Goal: Book appointment/travel/reservation

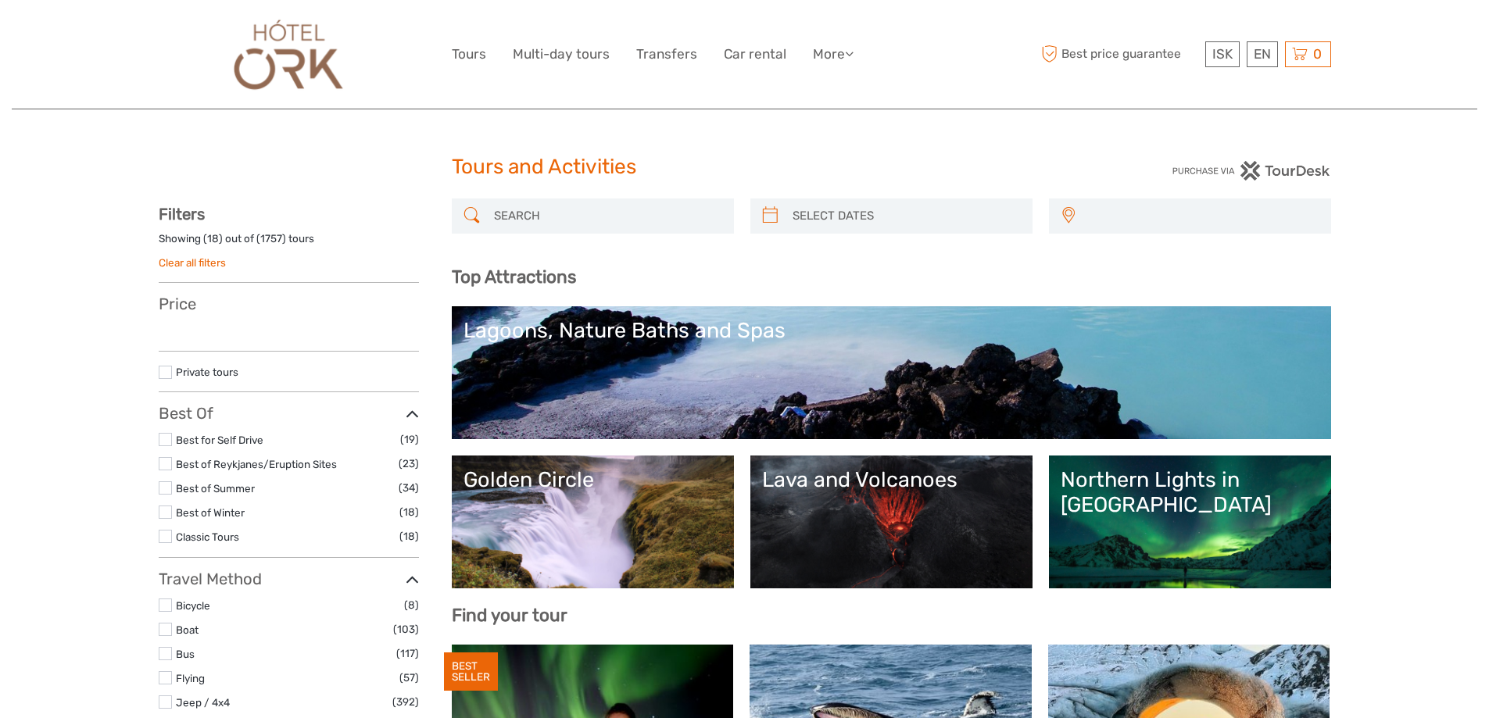
select select
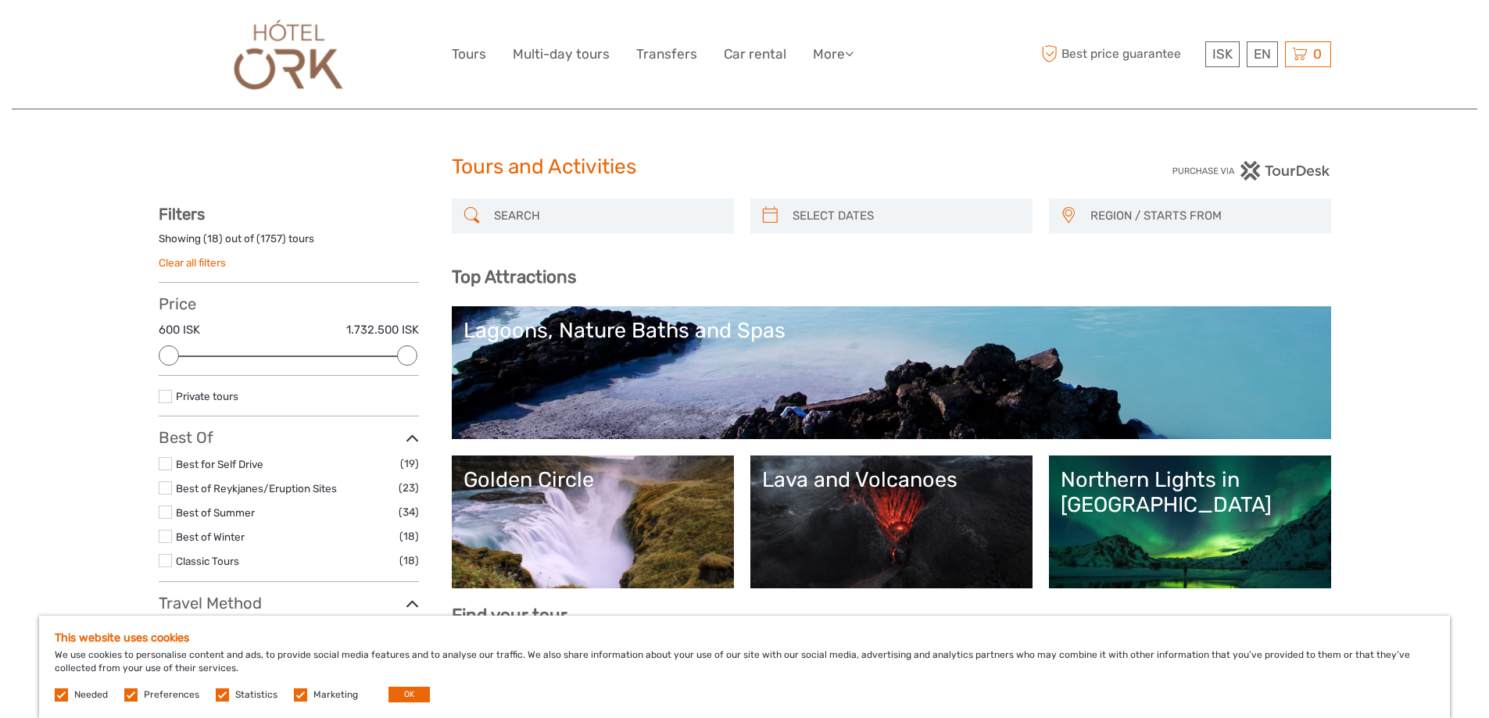
click at [961, 357] on link "Lagoons, Nature Baths and Spas" at bounding box center [892, 372] width 856 height 109
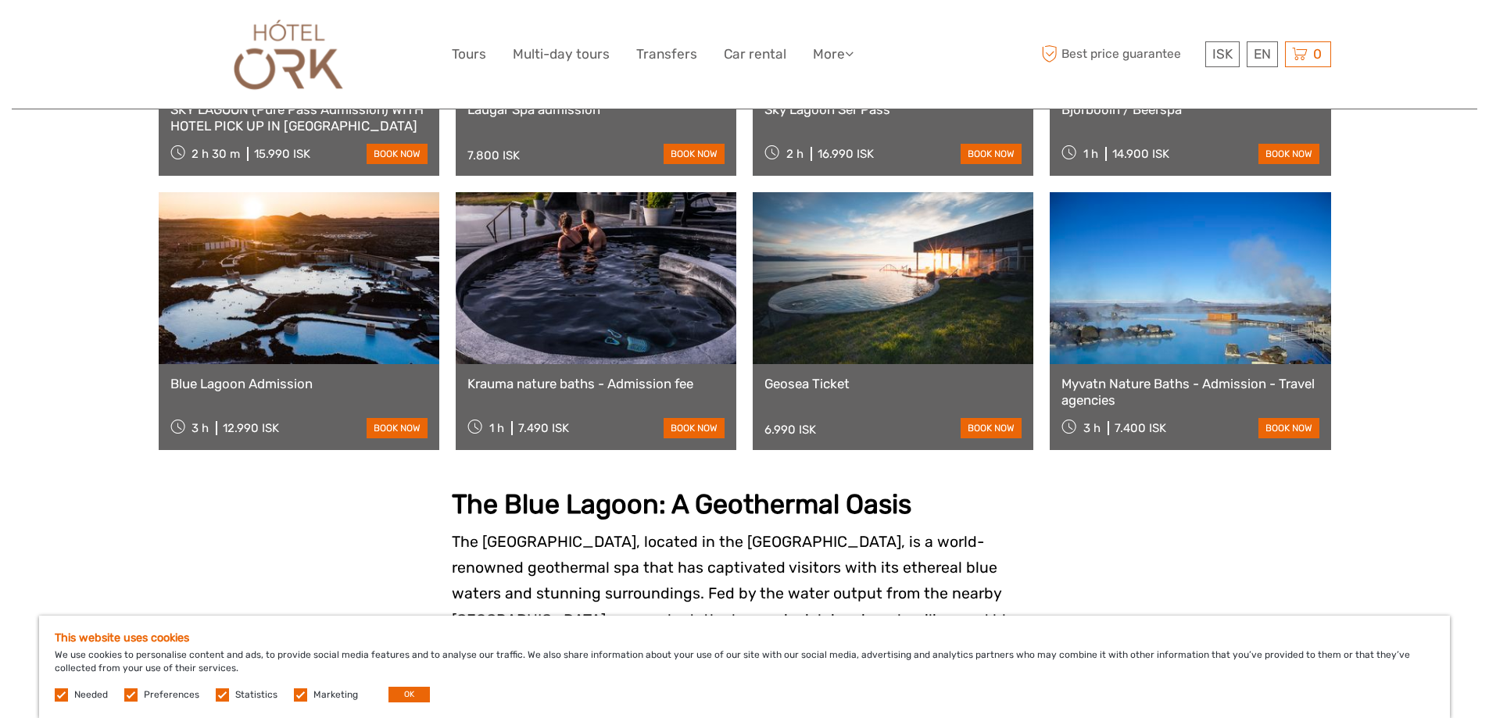
scroll to position [1407, 0]
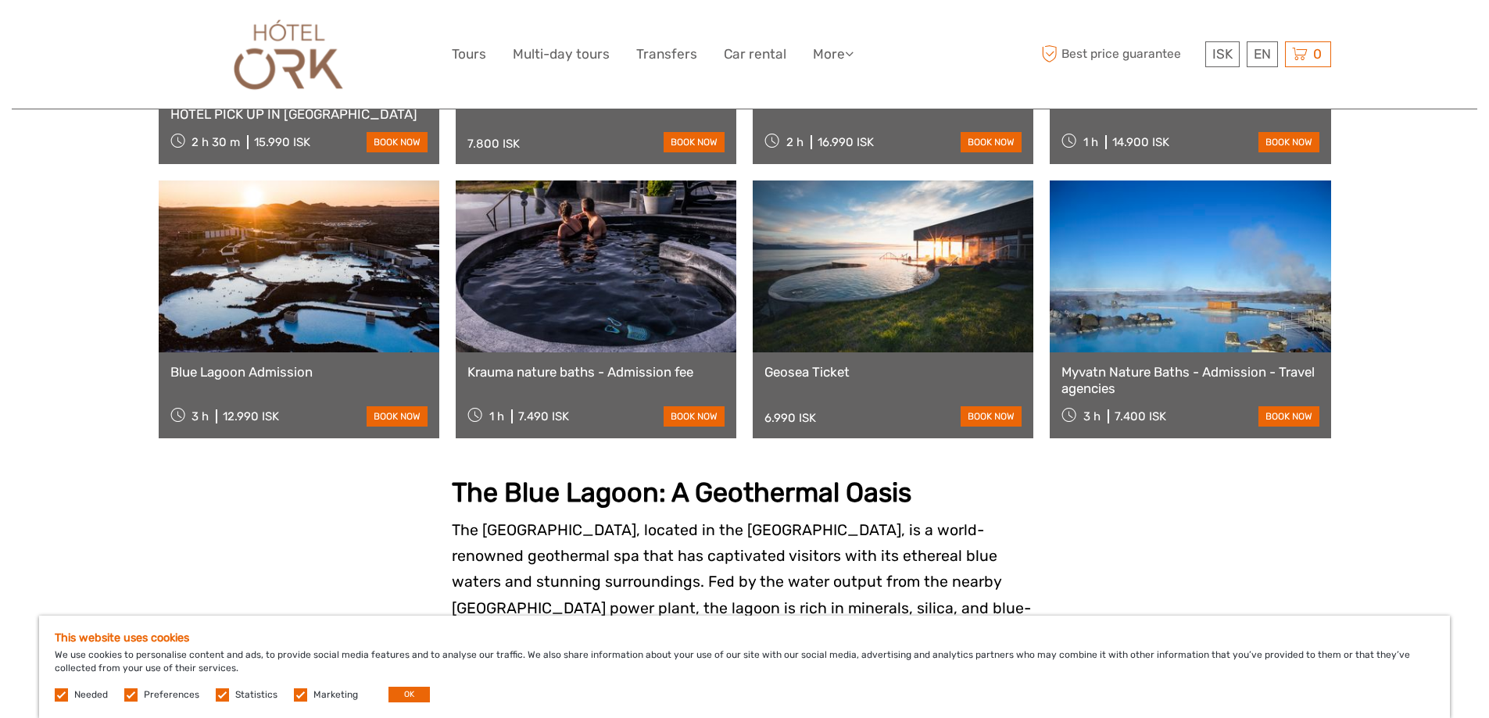
click at [1162, 381] on link "Myvatn Nature Baths - Admission - Travel agencies" at bounding box center [1190, 380] width 257 height 32
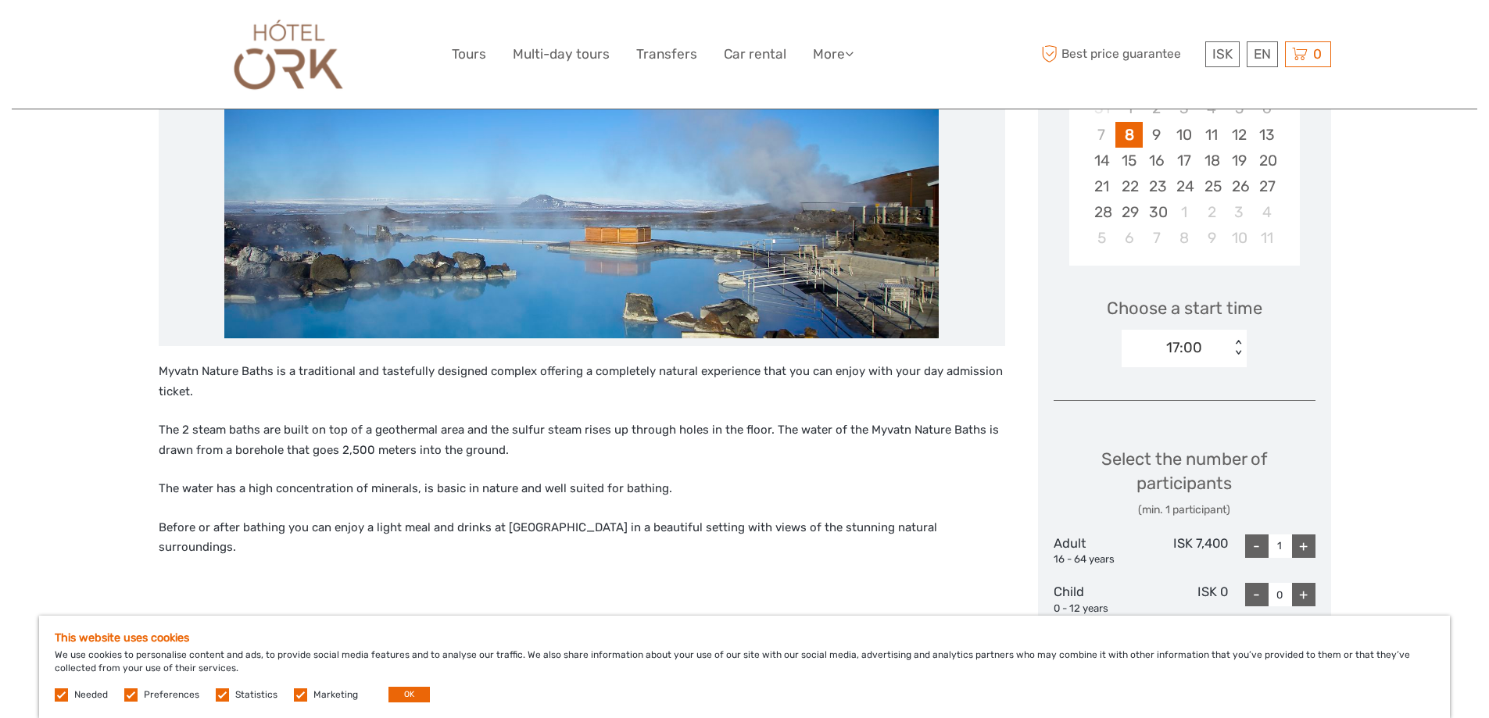
scroll to position [391, 0]
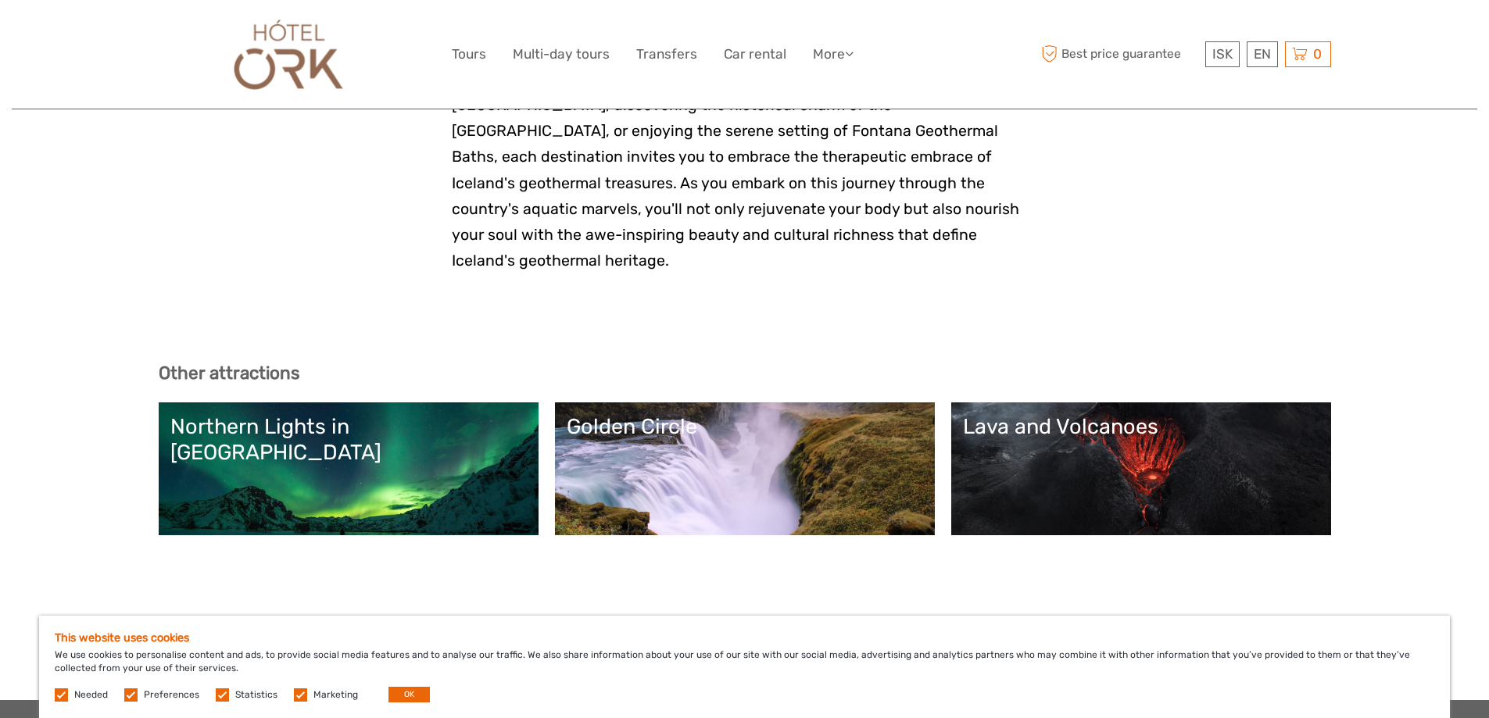
scroll to position [4143, 0]
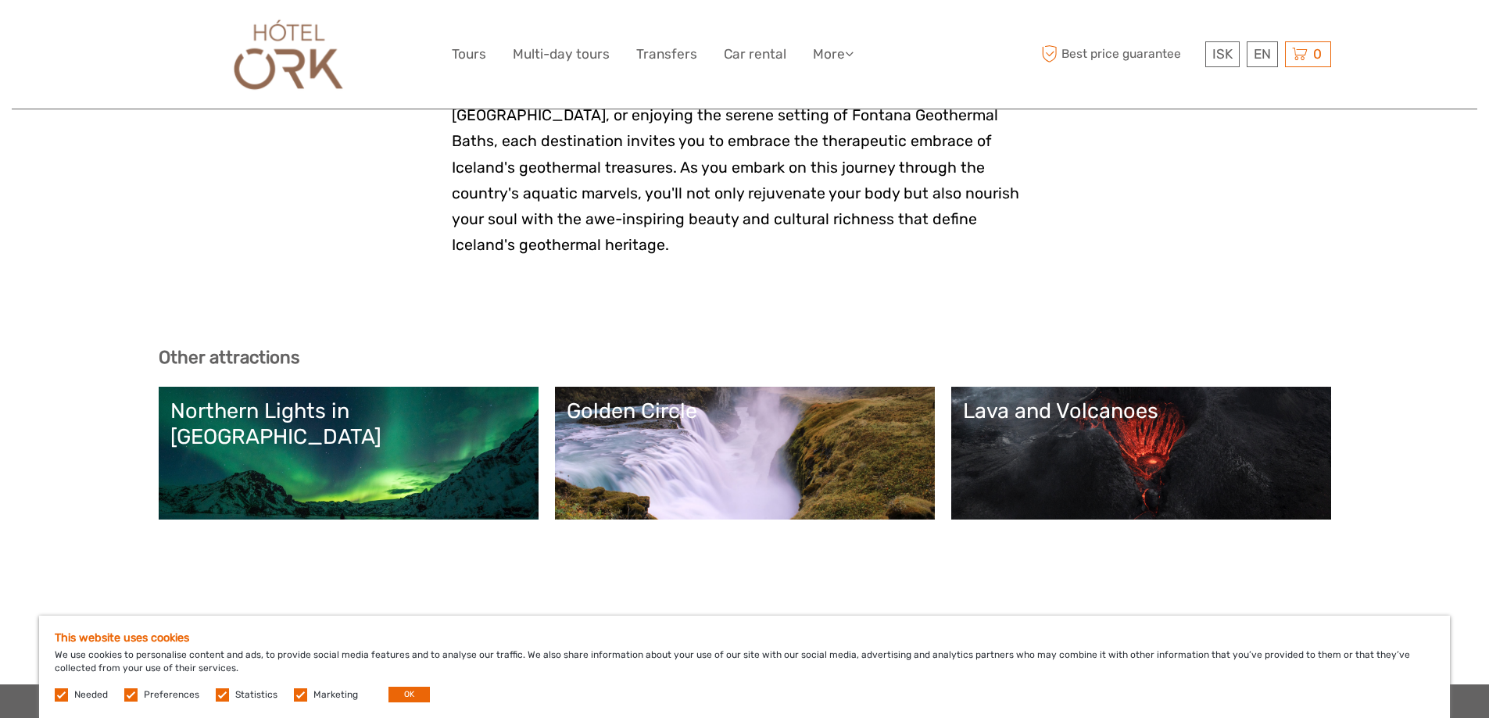
click at [686, 399] on link "Golden Circle" at bounding box center [745, 453] width 356 height 109
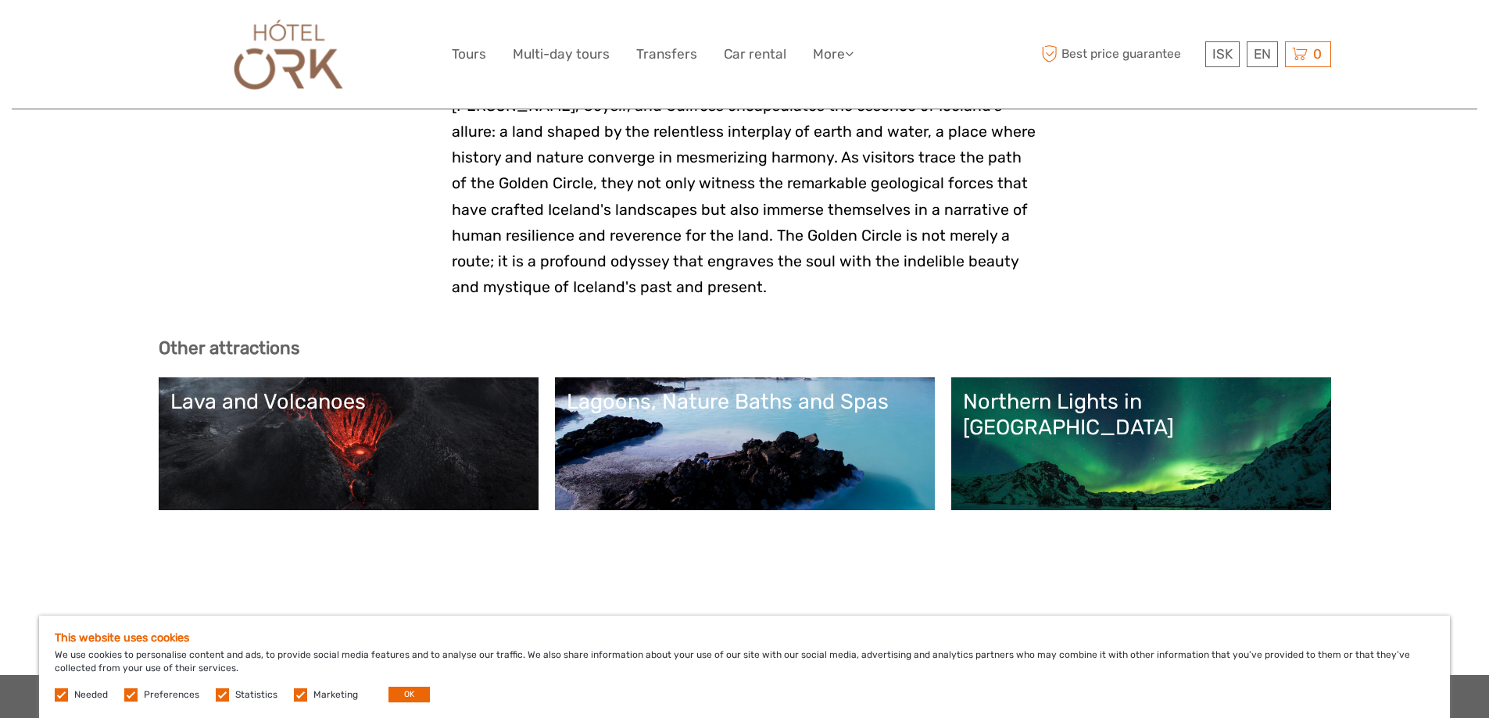
scroll to position [4768, 0]
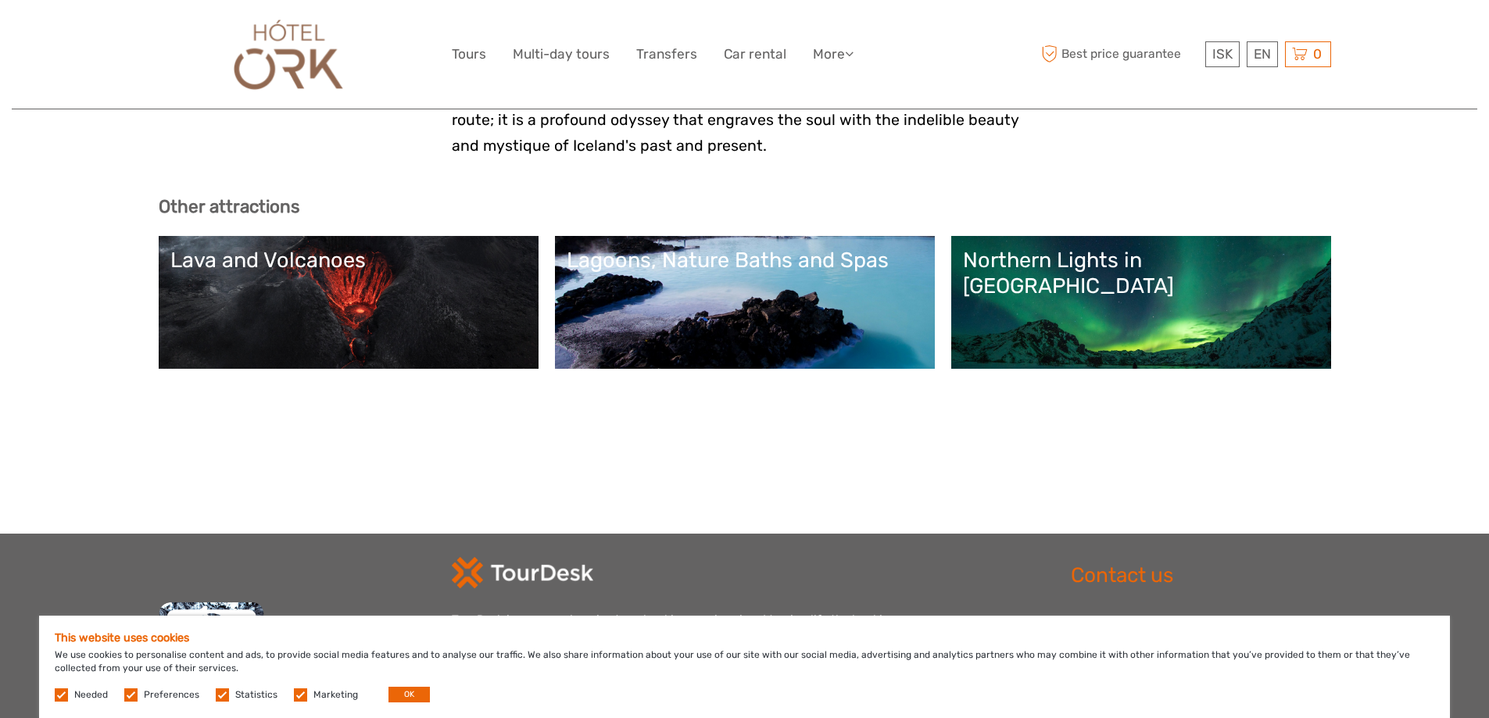
click at [297, 42] on img at bounding box center [289, 54] width 126 height 85
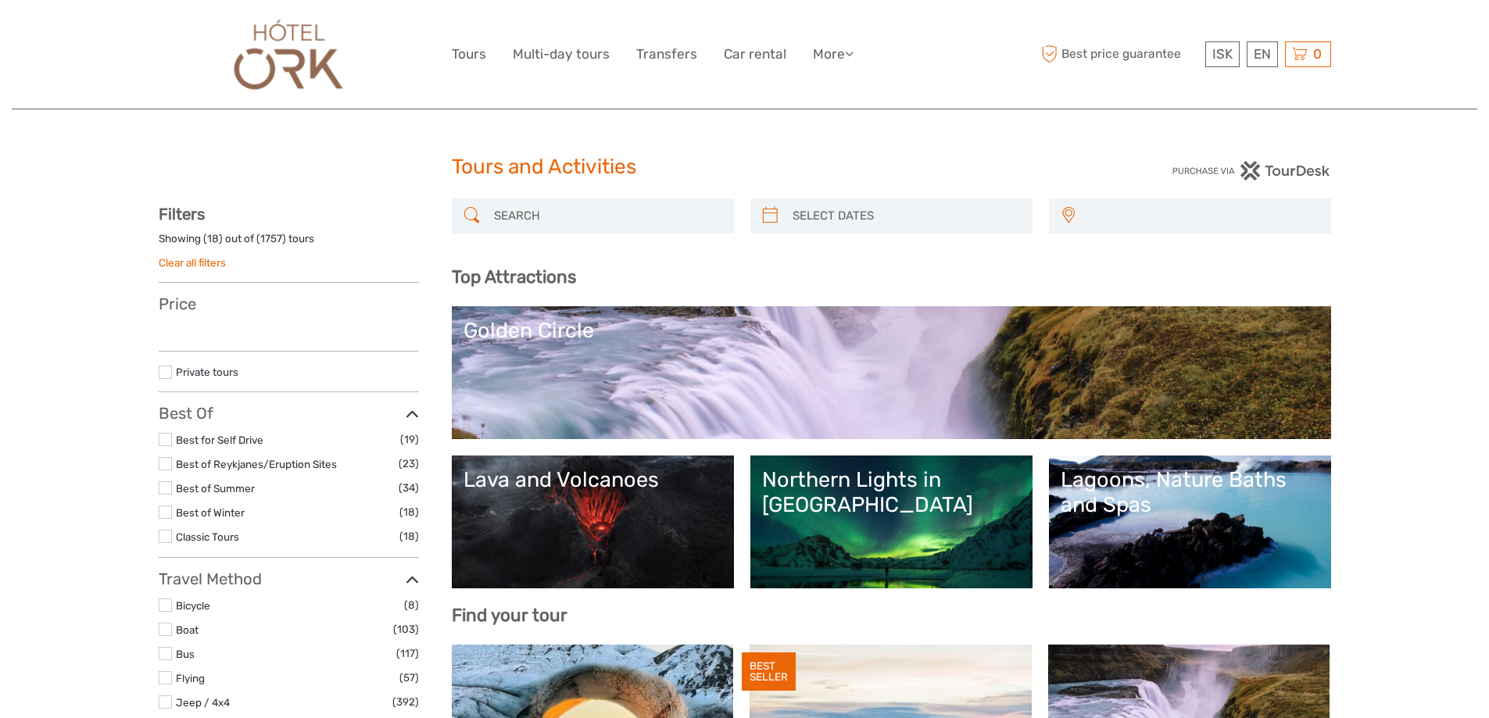
select select
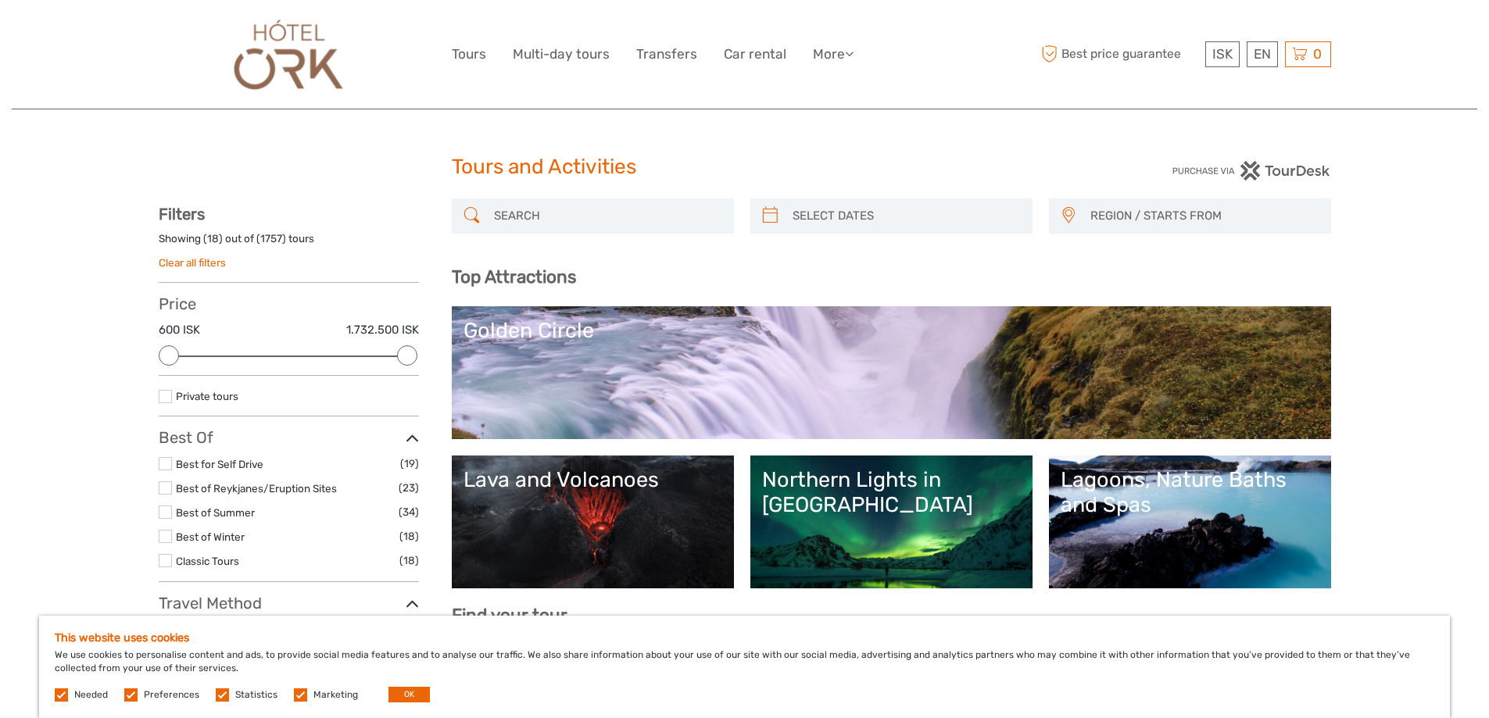
click at [299, 55] on img at bounding box center [289, 54] width 126 height 85
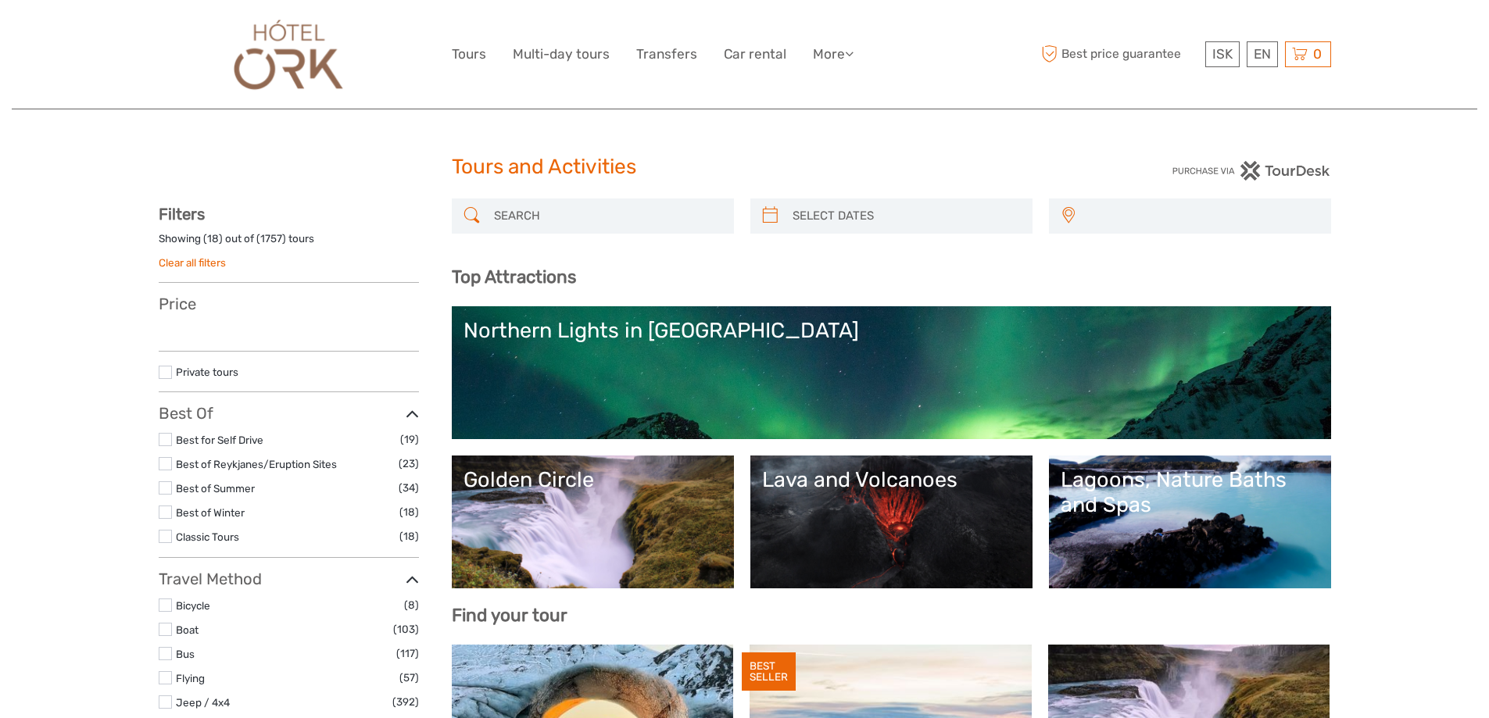
select select
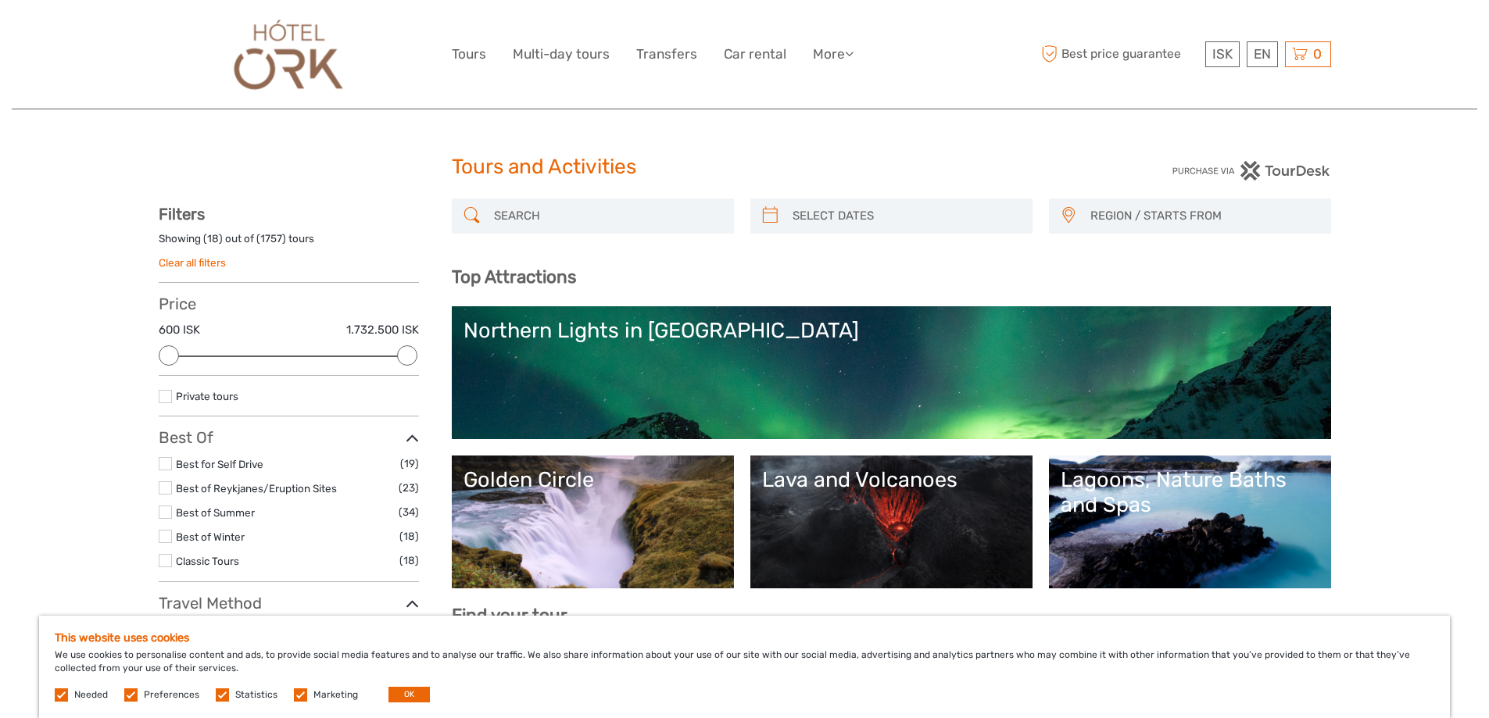
click at [295, 55] on img at bounding box center [289, 54] width 126 height 85
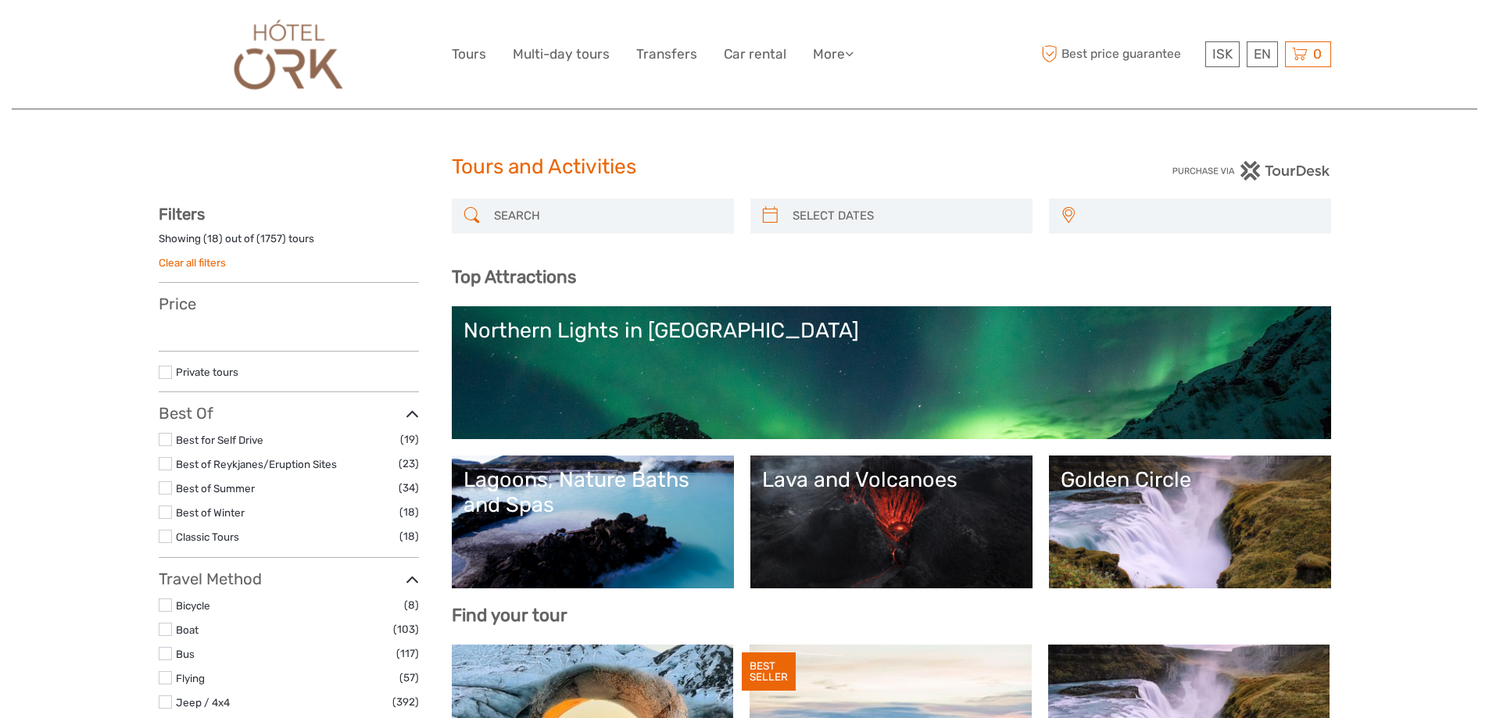
select select
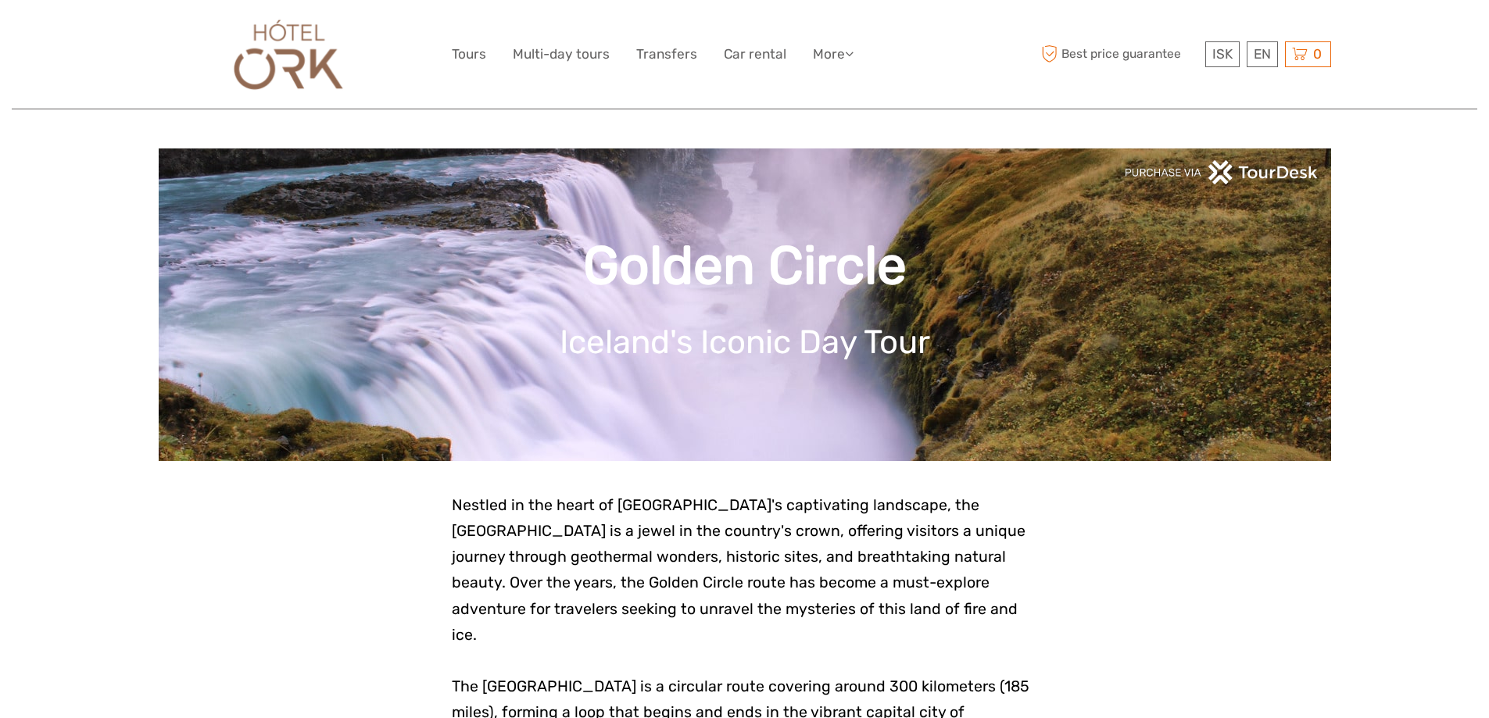
scroll to position [4768, 0]
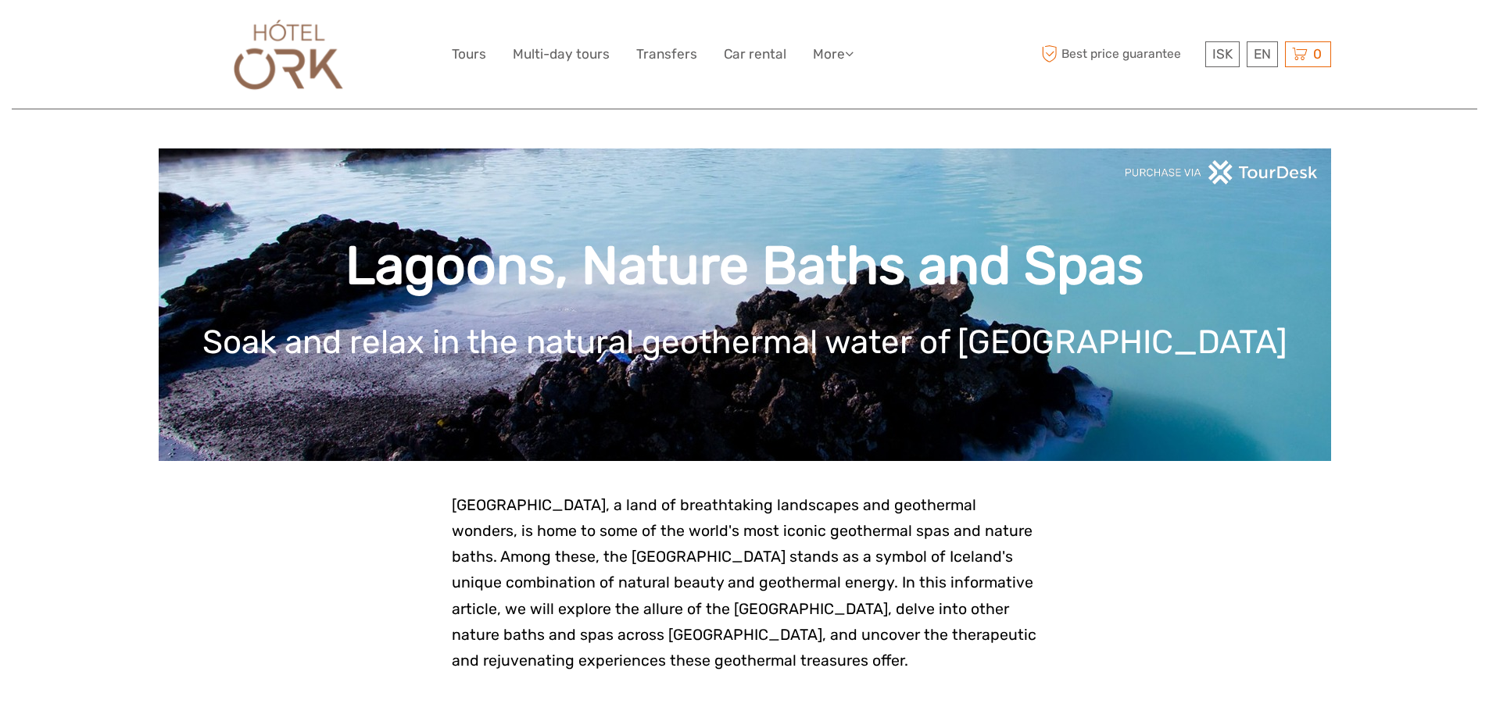
scroll to position [4143, 0]
